Goal: Communication & Community: Share content

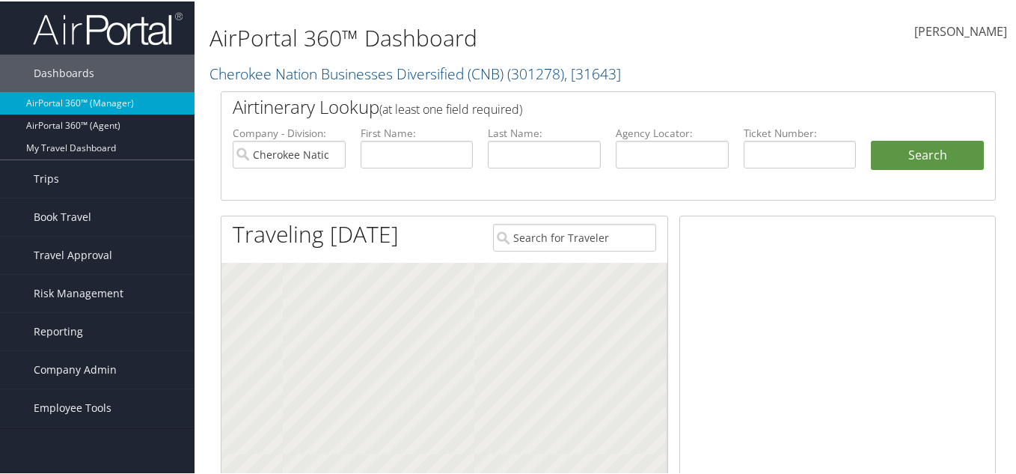
click at [655, 155] on input "text" at bounding box center [672, 153] width 113 height 28
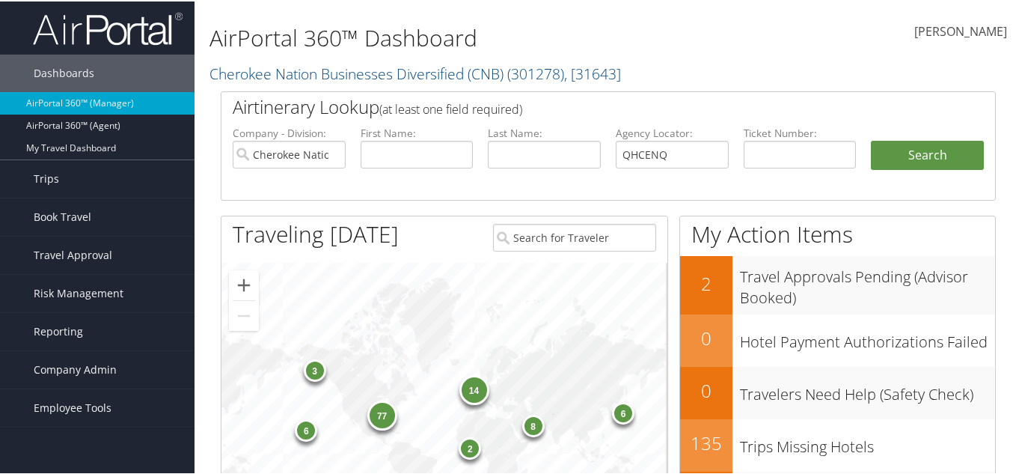
click at [633, 149] on input "QHCENQ" at bounding box center [672, 153] width 113 height 28
click at [625, 156] on input "QHCENQ" at bounding box center [672, 153] width 113 height 28
type input "GHCENQ"
click at [923, 158] on button "Search" at bounding box center [927, 154] width 113 height 30
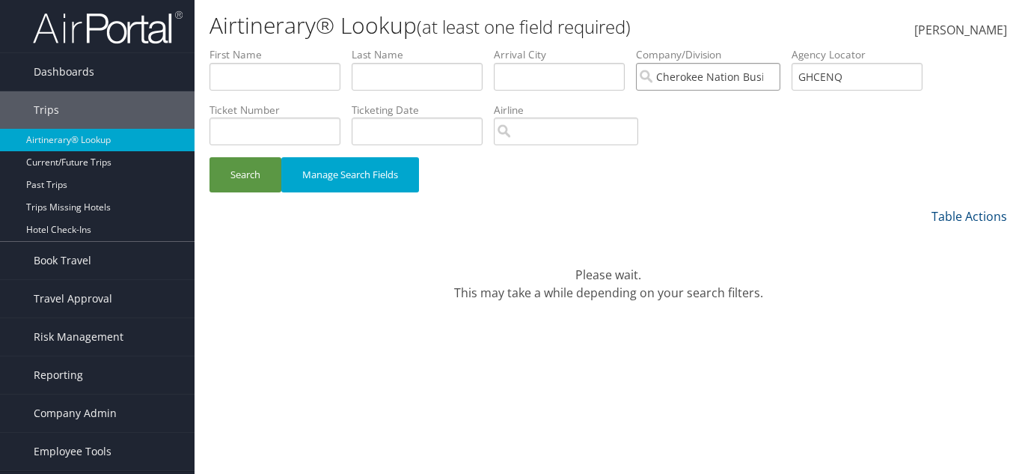
click at [768, 78] on input "Cherokee Nation Businesses Diversified (CNB)" at bounding box center [708, 77] width 144 height 28
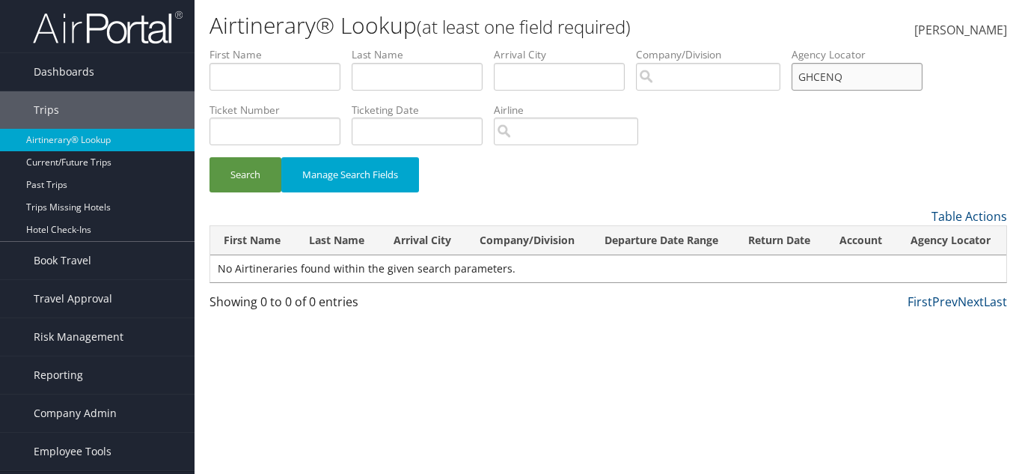
click at [839, 79] on input "GHCENQ" at bounding box center [857, 77] width 131 height 28
type input "GHCEMQ"
click at [209, 157] on button "Search" at bounding box center [245, 174] width 72 height 35
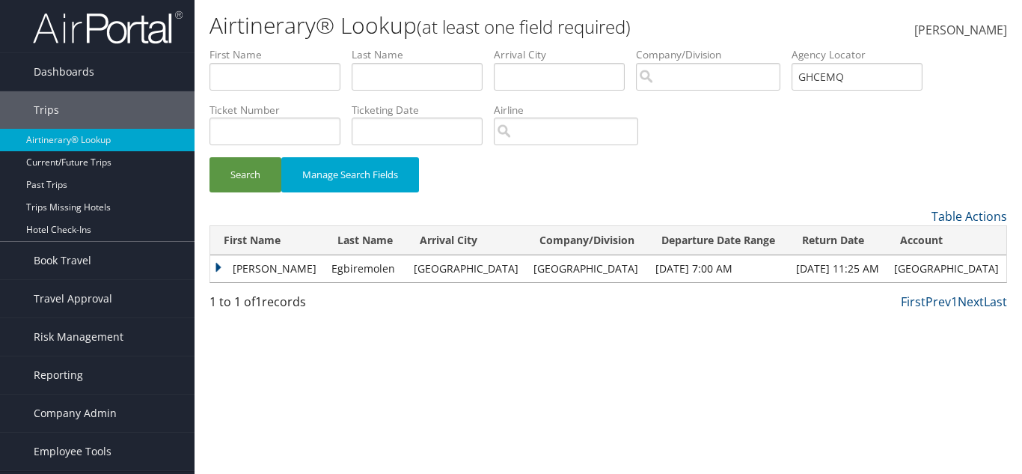
click at [236, 266] on td "Trent" at bounding box center [267, 268] width 114 height 27
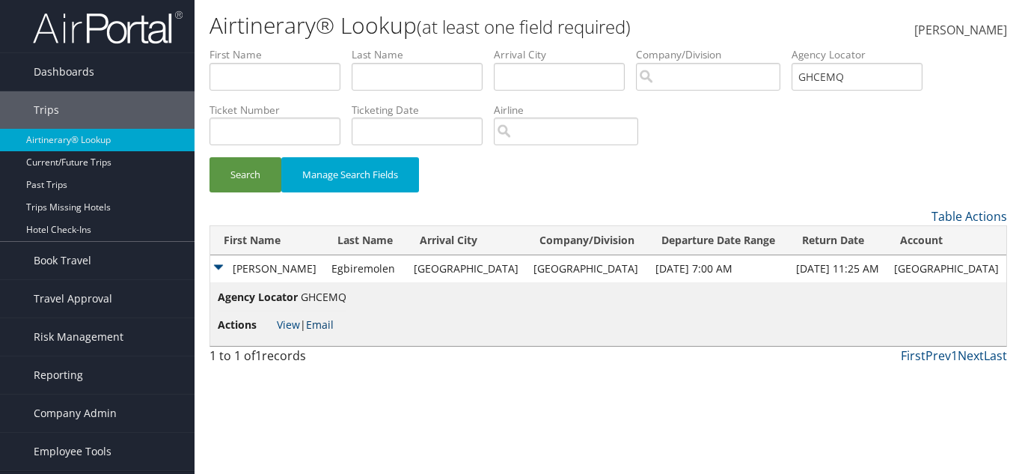
click at [322, 325] on link "Email" at bounding box center [320, 324] width 28 height 14
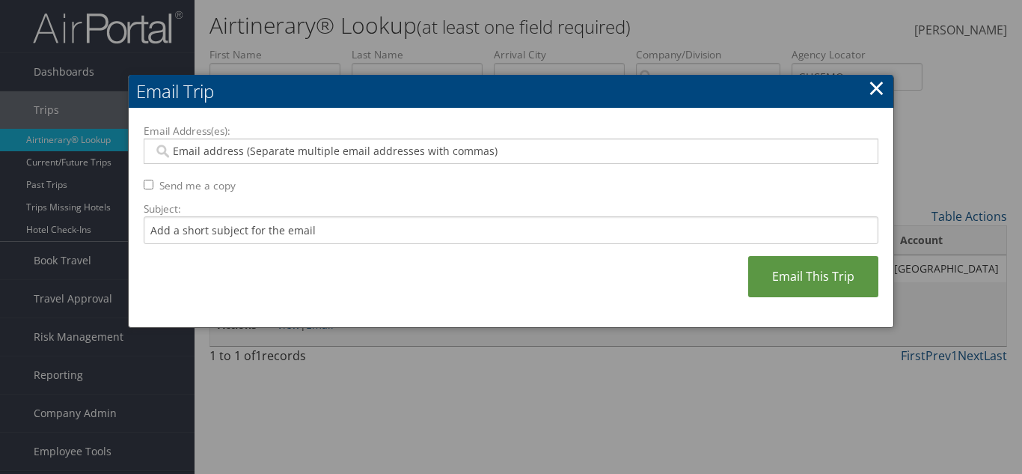
click at [415, 141] on div at bounding box center [511, 150] width 735 height 25
paste input "jpolisi@temple.edu"
type input "jpolisi@temple.edu"
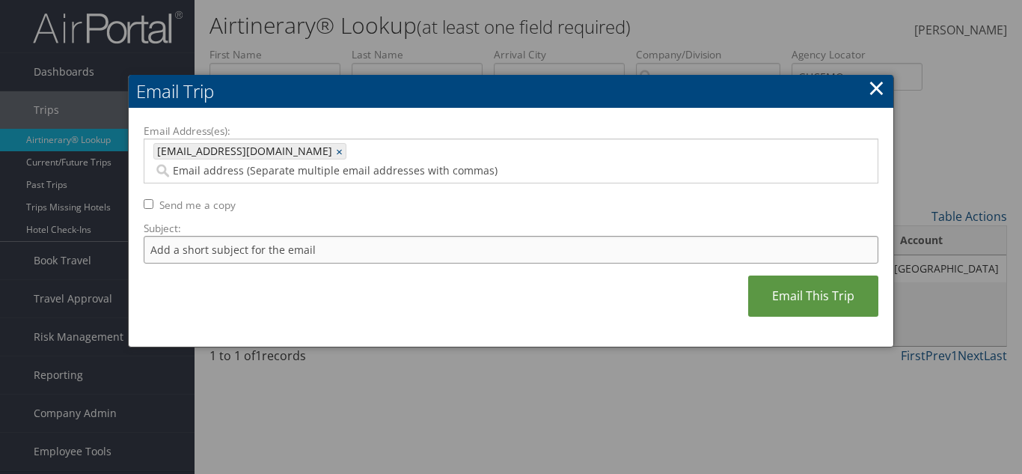
click at [313, 236] on input "Subject:" at bounding box center [511, 250] width 735 height 28
type input "Itinerary"
click at [146, 191] on div "Email Address(es): jpolisi@temple.edu jpolisi@temple.edu × Send me a copy Subje…" at bounding box center [511, 227] width 735 height 209
click at [148, 199] on input "Send me a copy" at bounding box center [149, 204] width 10 height 10
checkbox input "true"
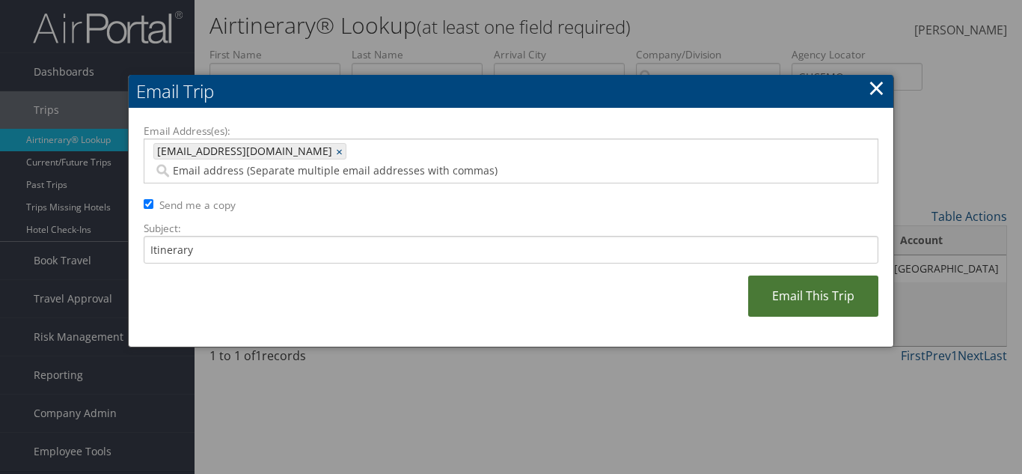
click at [808, 275] on link "Email This Trip" at bounding box center [813, 295] width 130 height 41
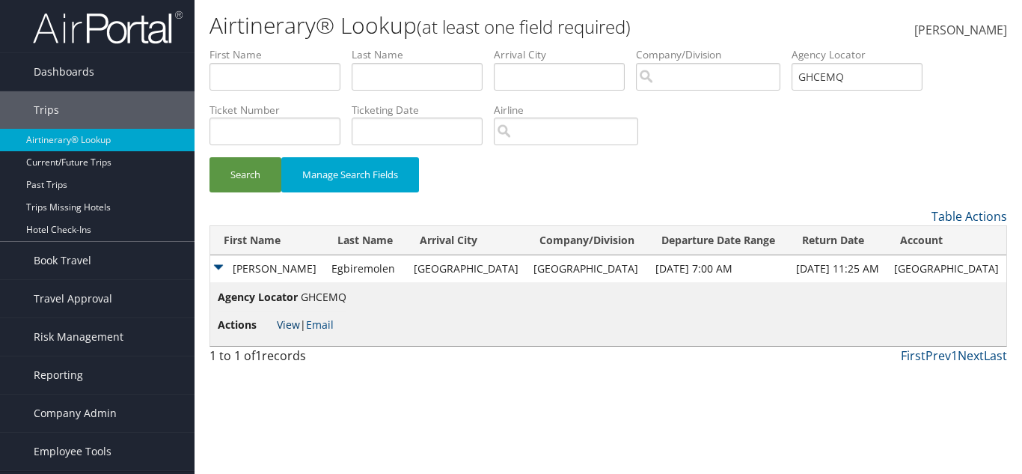
click at [284, 325] on link "View" at bounding box center [288, 324] width 23 height 14
click at [320, 325] on link "Email" at bounding box center [320, 324] width 28 height 14
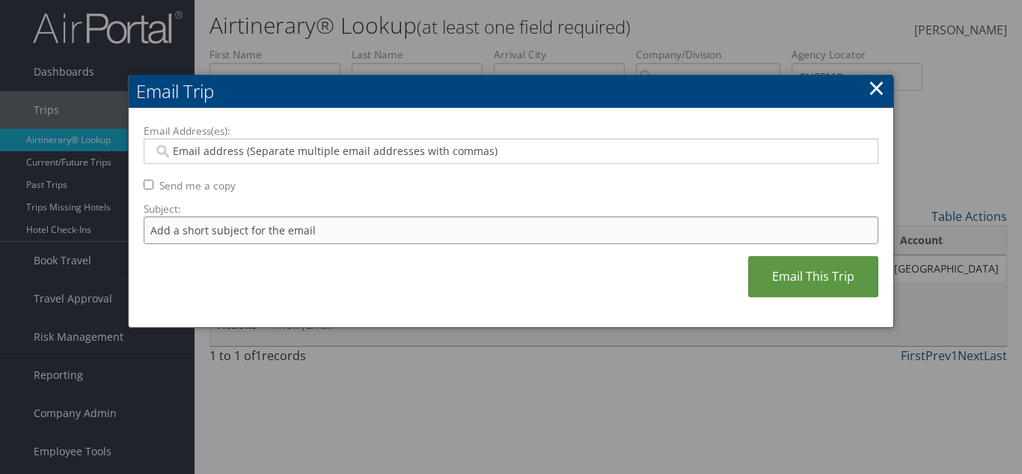
click at [322, 232] on input "Subject:" at bounding box center [511, 230] width 735 height 28
click at [332, 153] on input "Email Address(es):" at bounding box center [510, 151] width 715 height 15
type input "trentmolen10@gmail.com"
drag, startPoint x: 331, startPoint y: 147, endPoint x: 172, endPoint y: 152, distance: 158.7
click at [172, 152] on input "trentmolen10@gmail.com" at bounding box center [510, 151] width 715 height 15
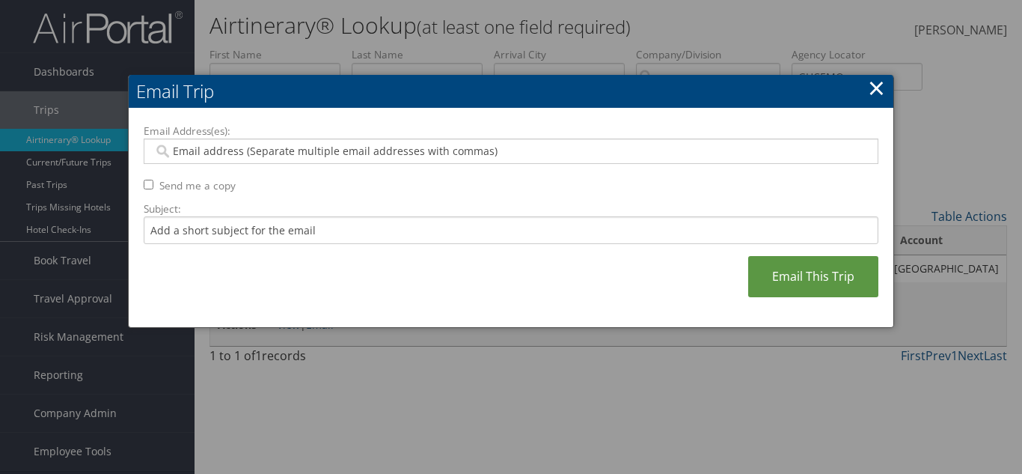
click at [400, 138] on div at bounding box center [511, 150] width 735 height 25
drag, startPoint x: 379, startPoint y: 154, endPoint x: 333, endPoint y: 145, distance: 47.2
click at [333, 145] on input "Email Address(es):" at bounding box center [510, 151] width 715 height 15
click at [340, 158] on input "Email Address(es):" at bounding box center [510, 151] width 715 height 15
paste input "trent.molen10@gmail.com"
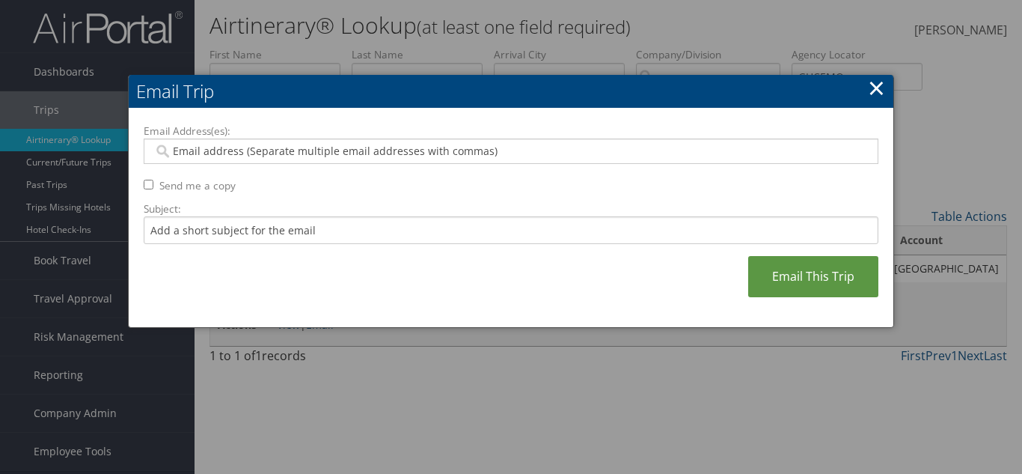
type input "trent.molen10@gmail.com"
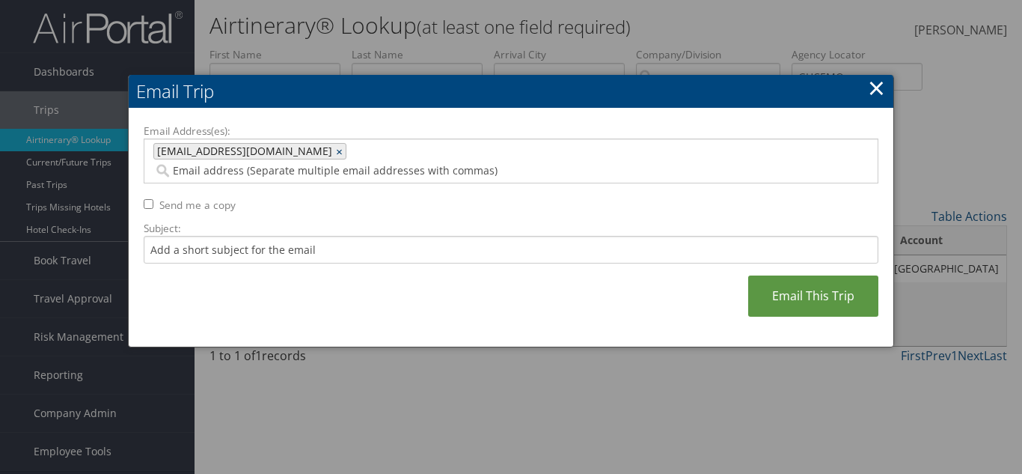
click at [336, 152] on link "×" at bounding box center [341, 151] width 10 height 15
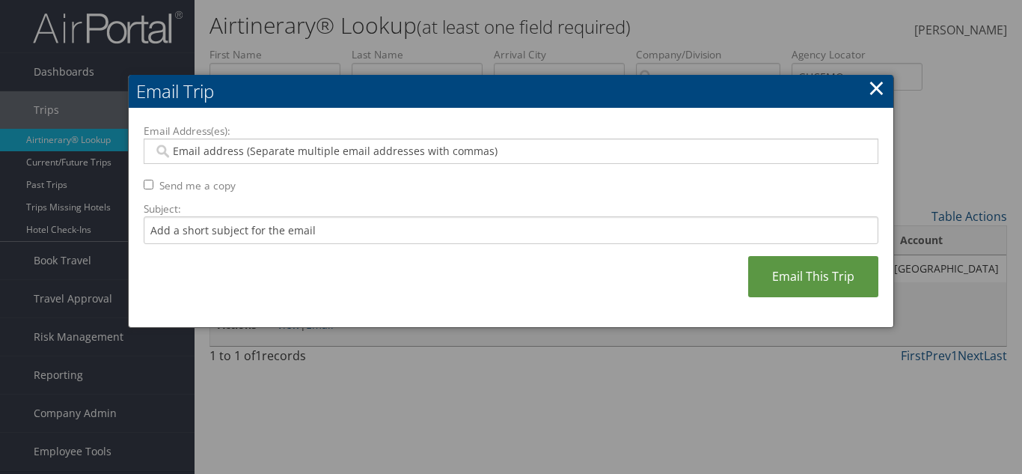
click at [515, 153] on input "Email Address(es):" at bounding box center [510, 151] width 715 height 15
paste input "trentmolen10@gmail.com"
type input "trentmolen10@gmail.com"
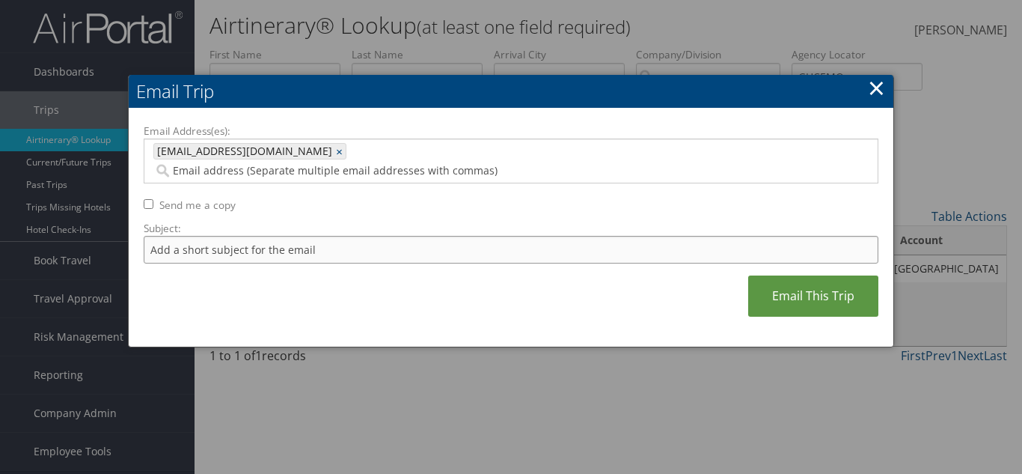
click at [343, 236] on input "Subject:" at bounding box center [511, 250] width 735 height 28
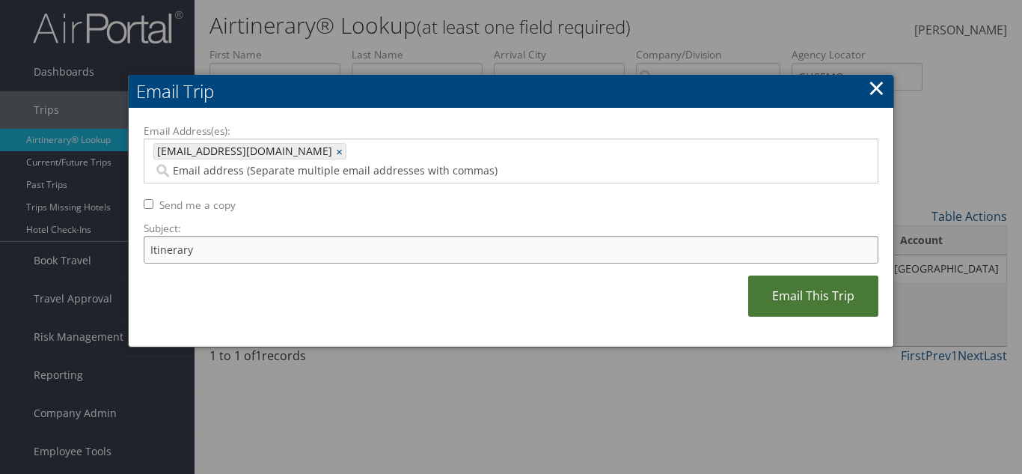
type input "Itinerary"
click at [753, 275] on link "Email This Trip" at bounding box center [813, 295] width 130 height 41
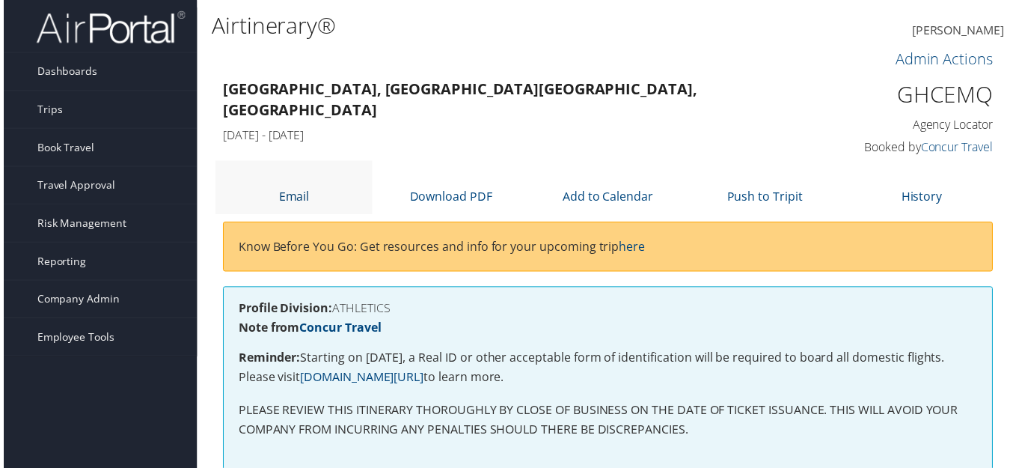
click at [286, 202] on link "Email" at bounding box center [292, 197] width 31 height 16
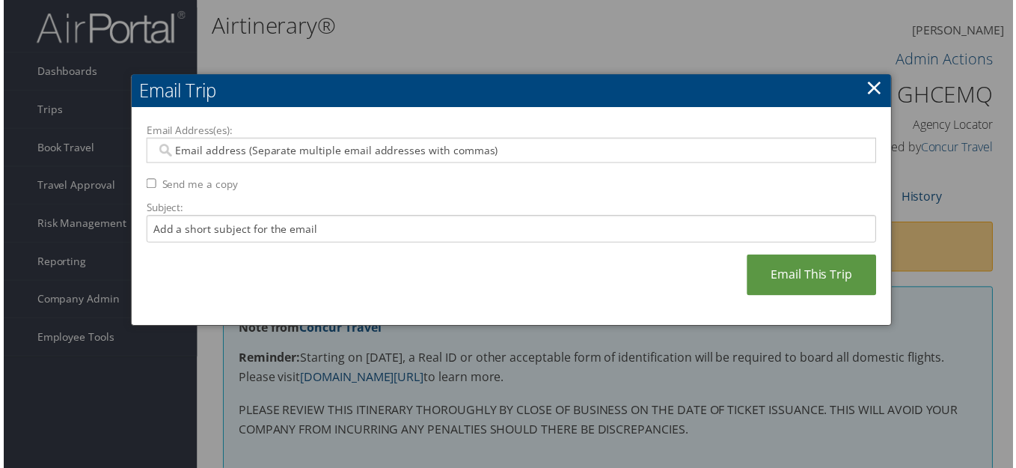
click at [872, 83] on link "×" at bounding box center [876, 88] width 17 height 30
